Goal: Task Accomplishment & Management: Use online tool/utility

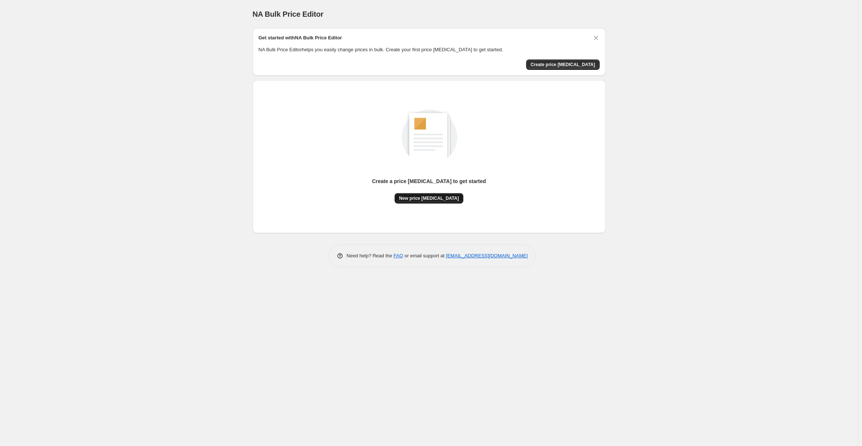
click at [439, 203] on button "New price change job" at bounding box center [429, 198] width 69 height 10
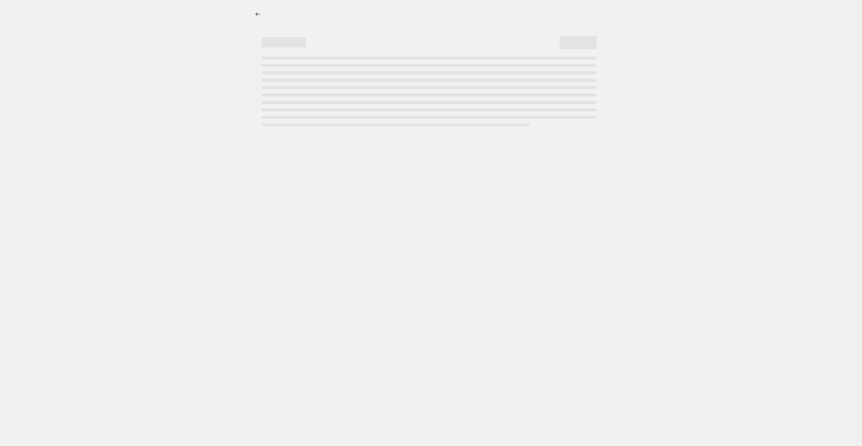
select select "percentage"
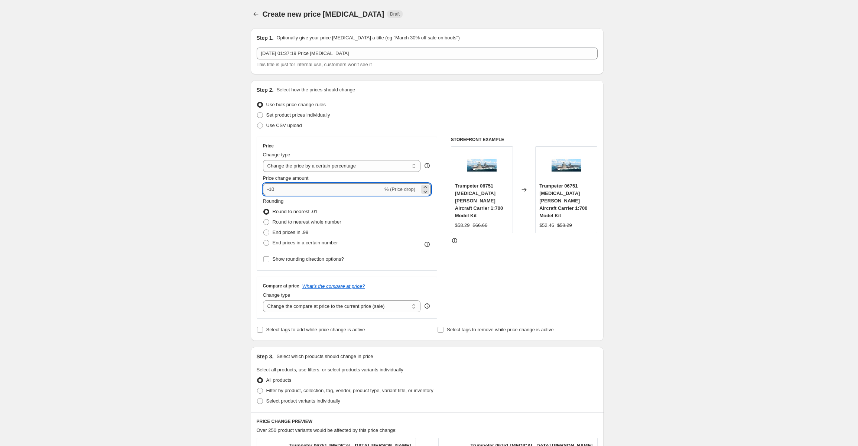
click at [285, 187] on input "-10" at bounding box center [323, 190] width 120 height 12
drag, startPoint x: 285, startPoint y: 187, endPoint x: 265, endPoint y: 188, distance: 20.1
click at [265, 189] on input "-10" at bounding box center [323, 190] width 120 height 12
type input "-80"
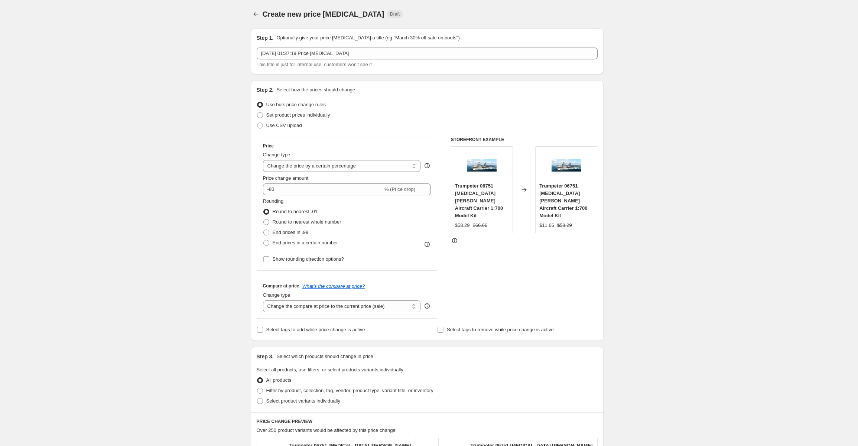
click at [169, 228] on div "Create new price change job. This page is ready Create new price change job Dra…" at bounding box center [427, 377] width 854 height 755
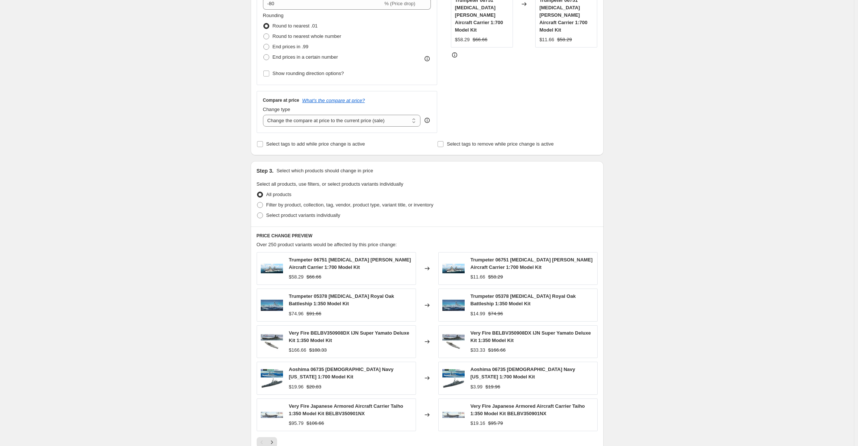
scroll to position [304, 0]
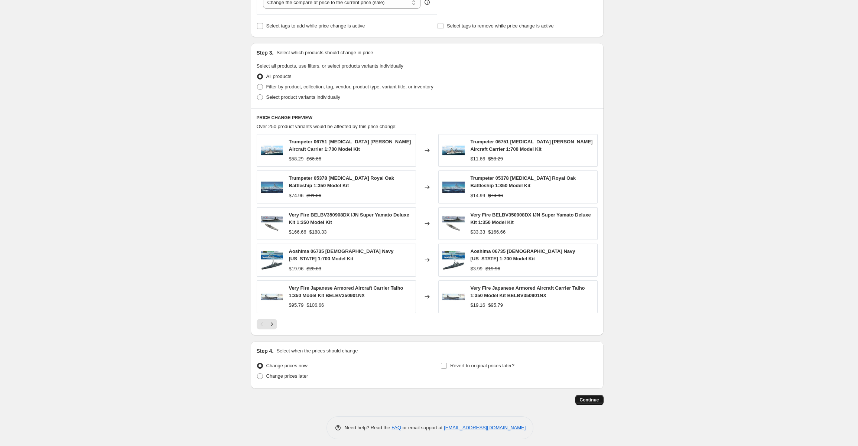
click at [601, 395] on button "Continue" at bounding box center [590, 400] width 28 height 10
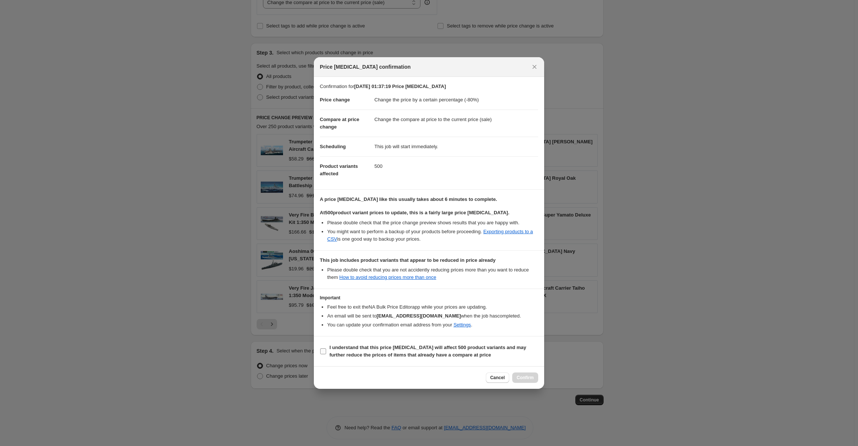
click at [327, 352] on label "I understand that this price change job will affect 500 product variants and ma…" at bounding box center [429, 352] width 219 height 18
click at [326, 352] on input "I understand that this price change job will affect 500 product variants and ma…" at bounding box center [323, 352] width 6 height 6
checkbox input "true"
click at [525, 378] on span "Confirm" at bounding box center [525, 378] width 17 height 6
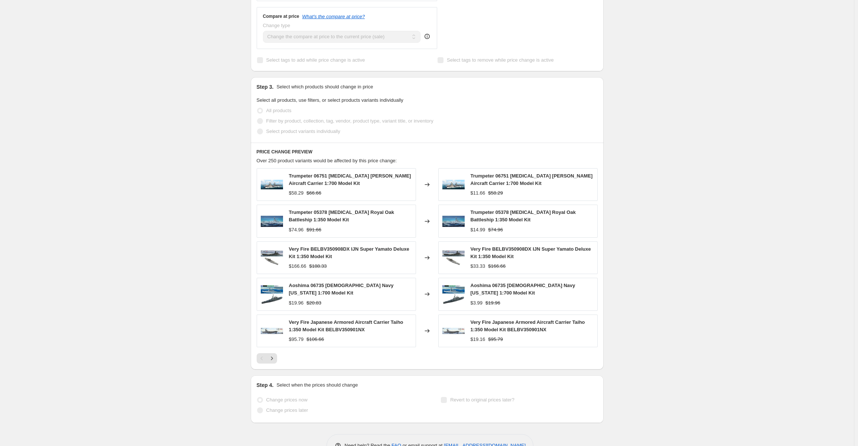
scroll to position [323, 0]
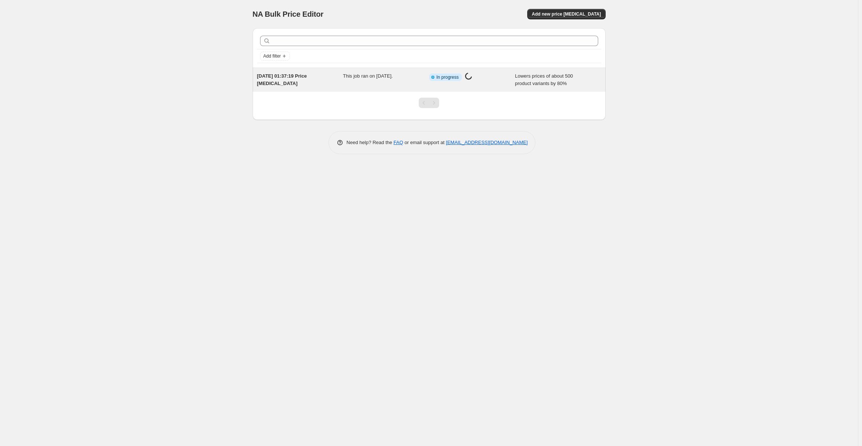
click at [437, 78] on span "In progress" at bounding box center [448, 77] width 22 height 6
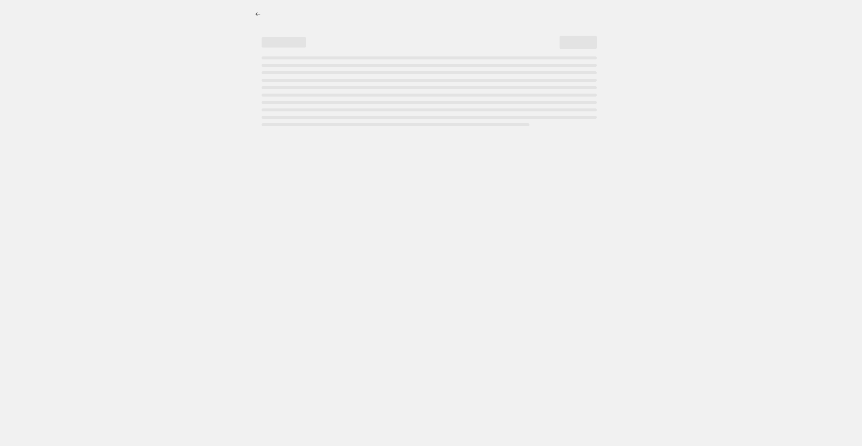
select select "percentage"
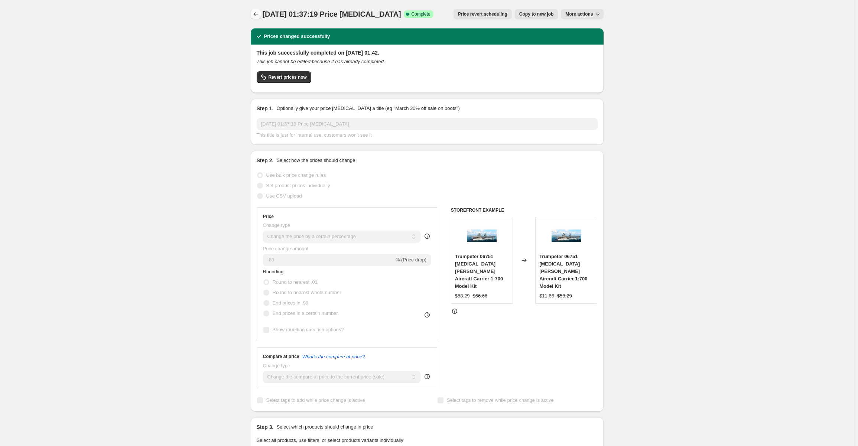
click at [261, 15] on button "Price change jobs" at bounding box center [256, 14] width 10 height 10
